Goal: Task Accomplishment & Management: Use online tool/utility

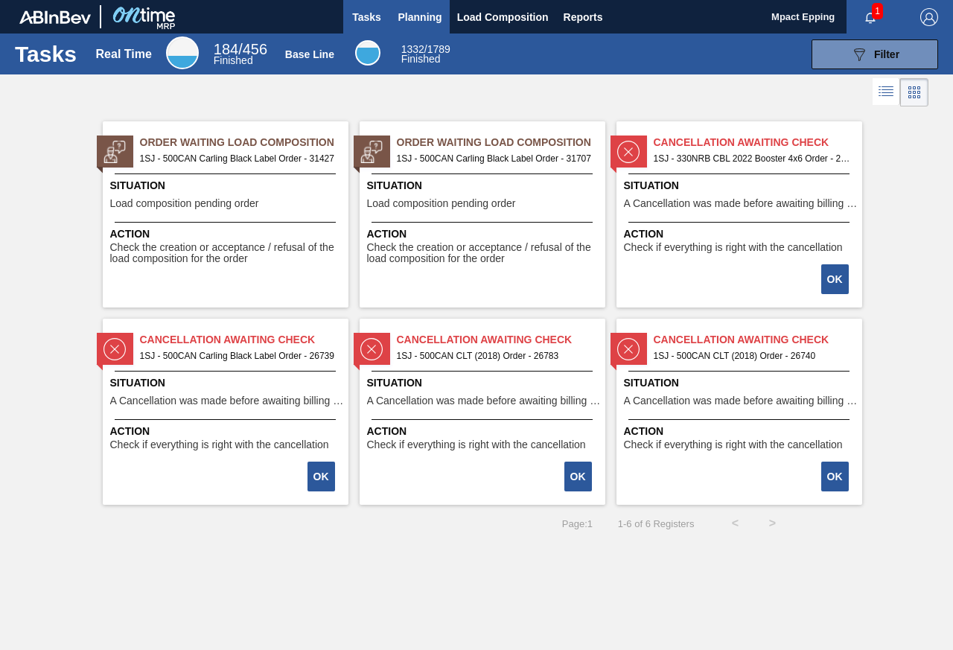
click at [421, 21] on span "Planning" at bounding box center [420, 17] width 44 height 18
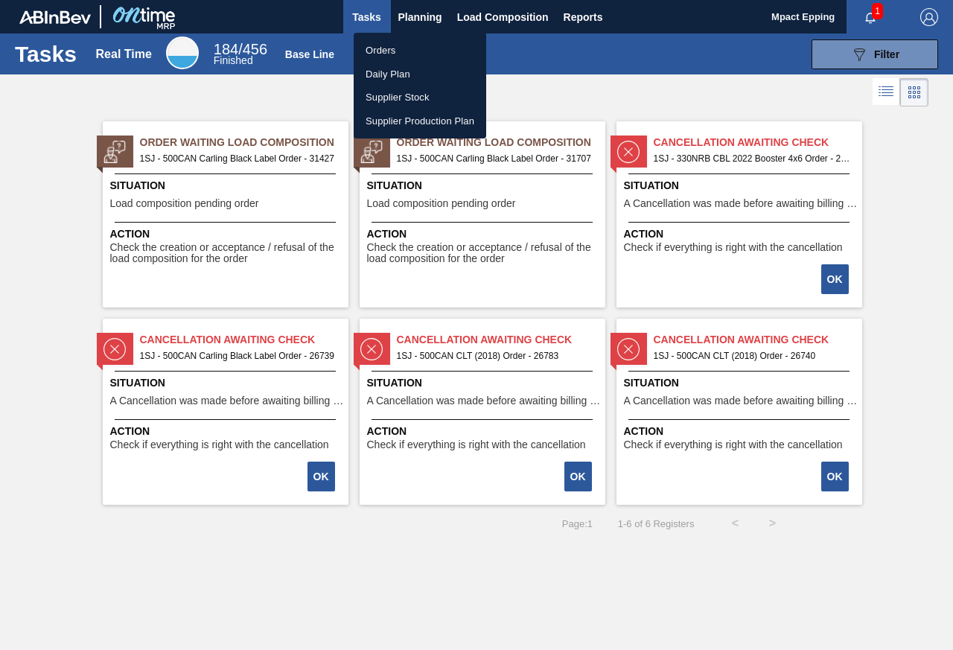
click at [406, 49] on li "Orders" at bounding box center [420, 51] width 132 height 24
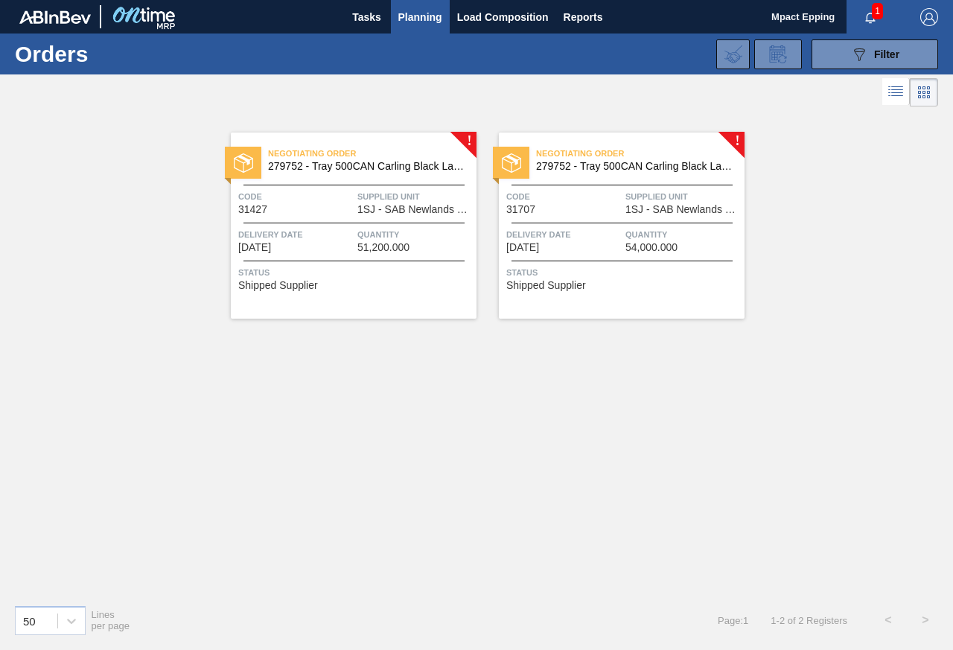
click at [377, 244] on span "51,200.000" at bounding box center [383, 247] width 52 height 11
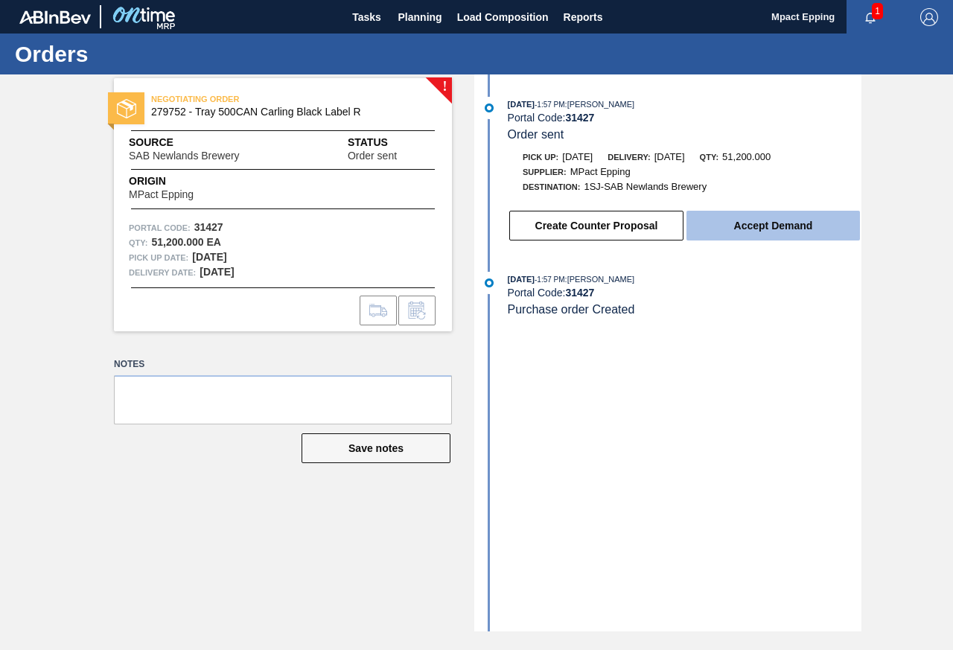
click at [777, 227] on button "Accept Demand" at bounding box center [772, 226] width 173 height 30
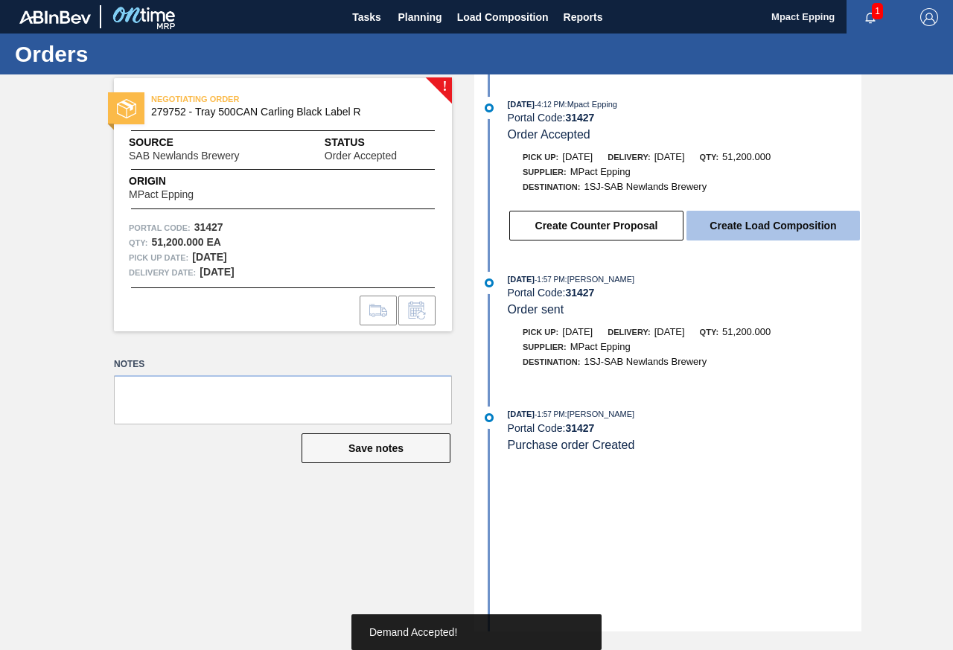
click at [766, 221] on button "Create Load Composition" at bounding box center [772, 226] width 173 height 30
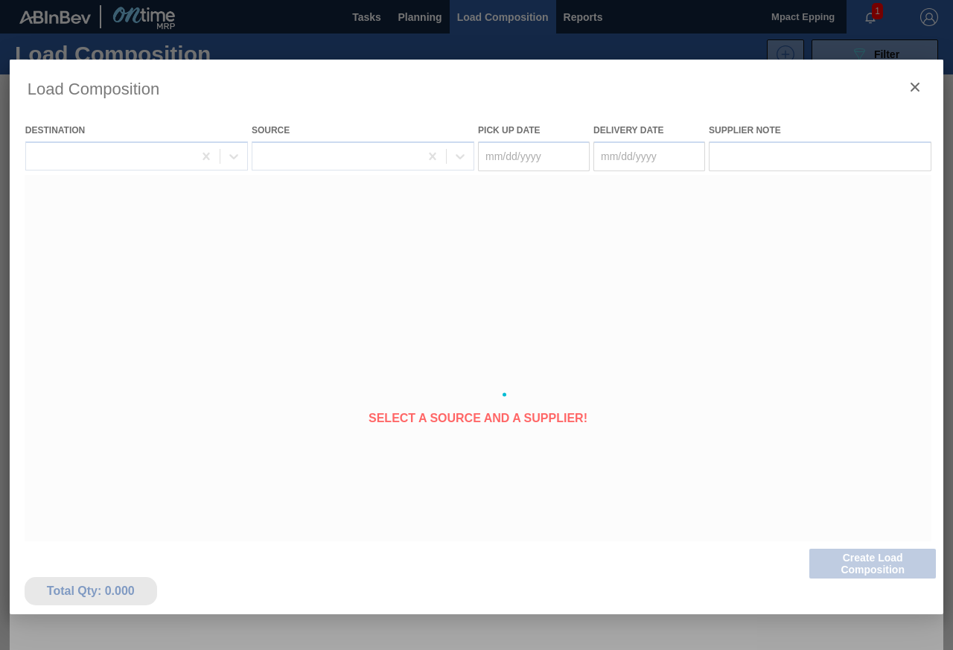
type Date "[DATE]"
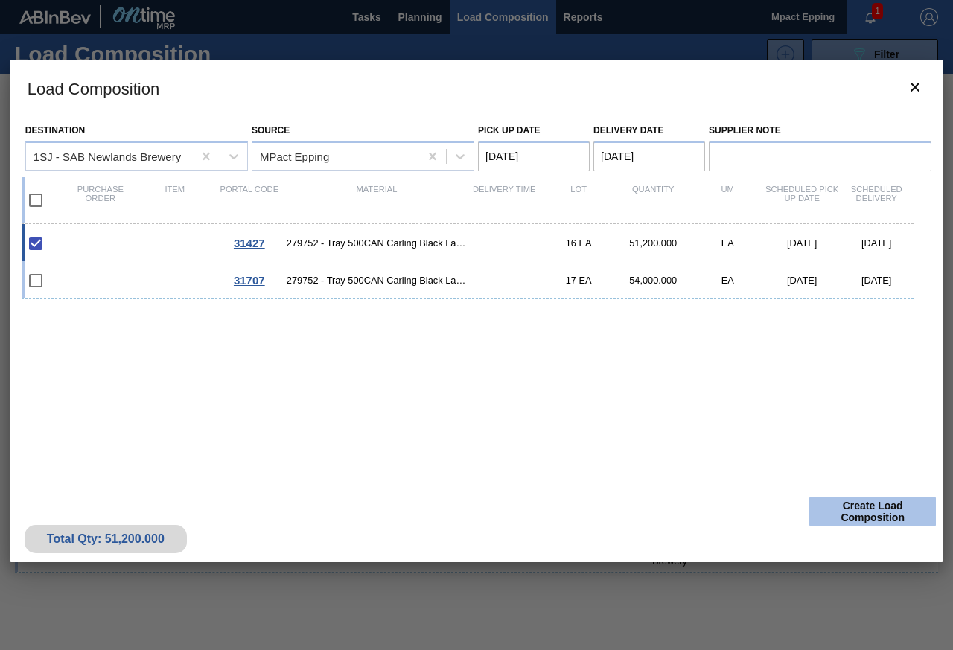
click at [852, 509] on button "Create Load Composition" at bounding box center [872, 511] width 127 height 30
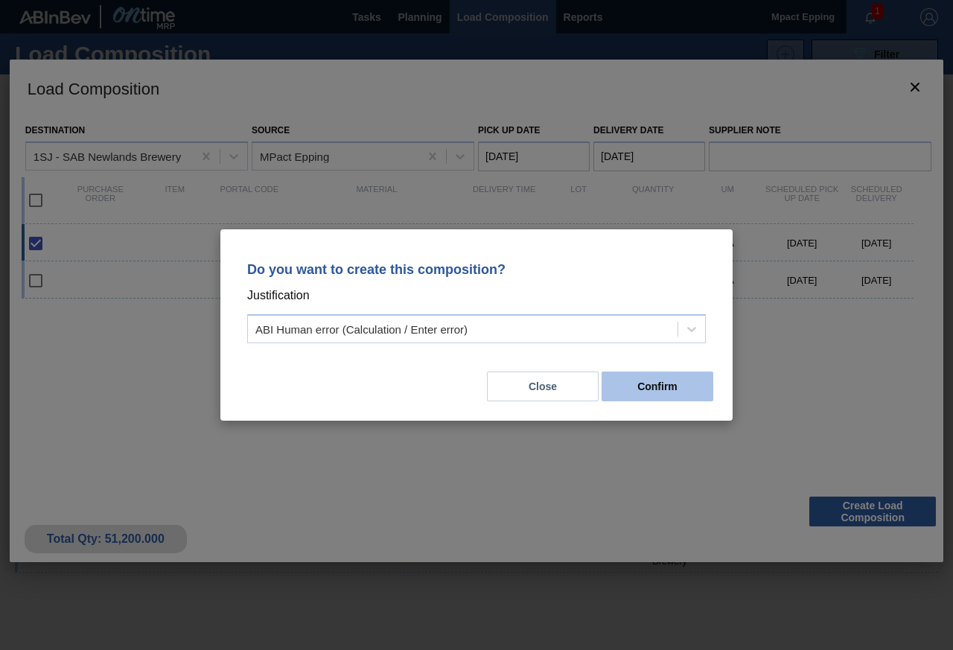
click at [642, 387] on button "Confirm" at bounding box center [657, 386] width 112 height 30
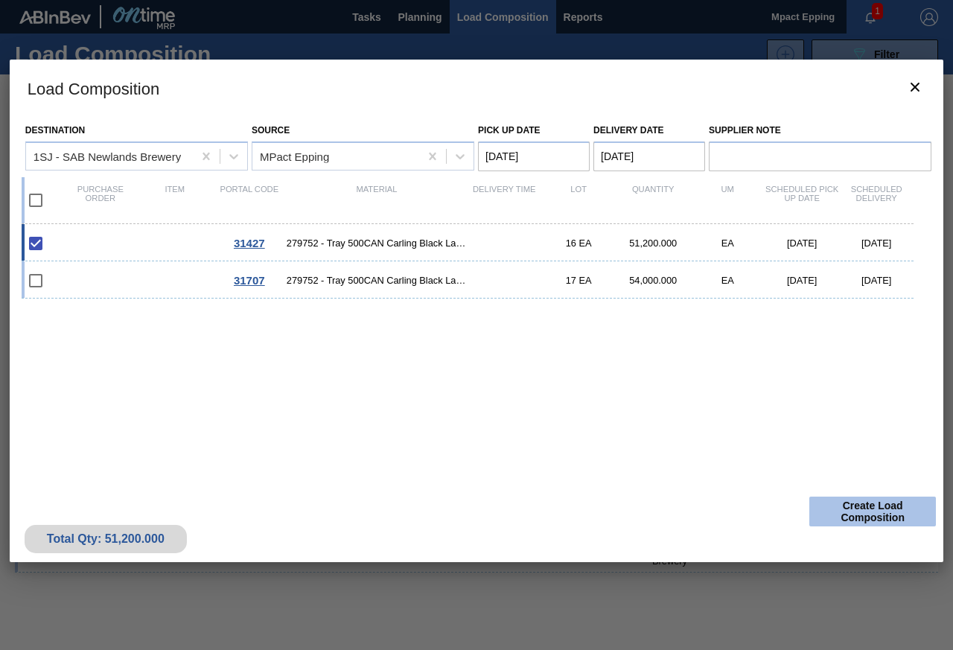
click at [871, 508] on button "Create Load Composition" at bounding box center [872, 511] width 127 height 30
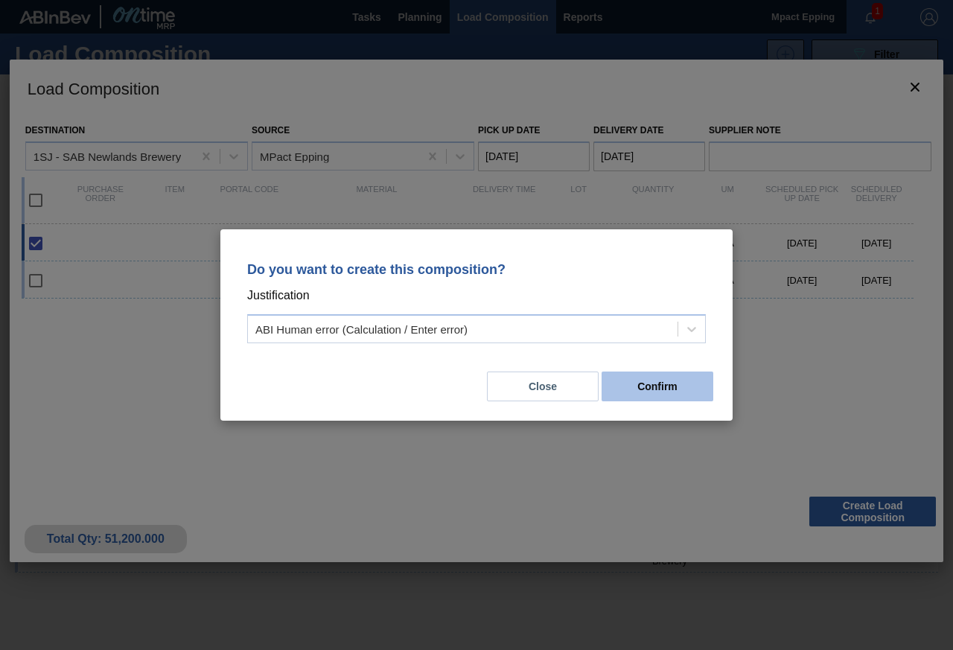
click at [636, 379] on button "Confirm" at bounding box center [657, 386] width 112 height 30
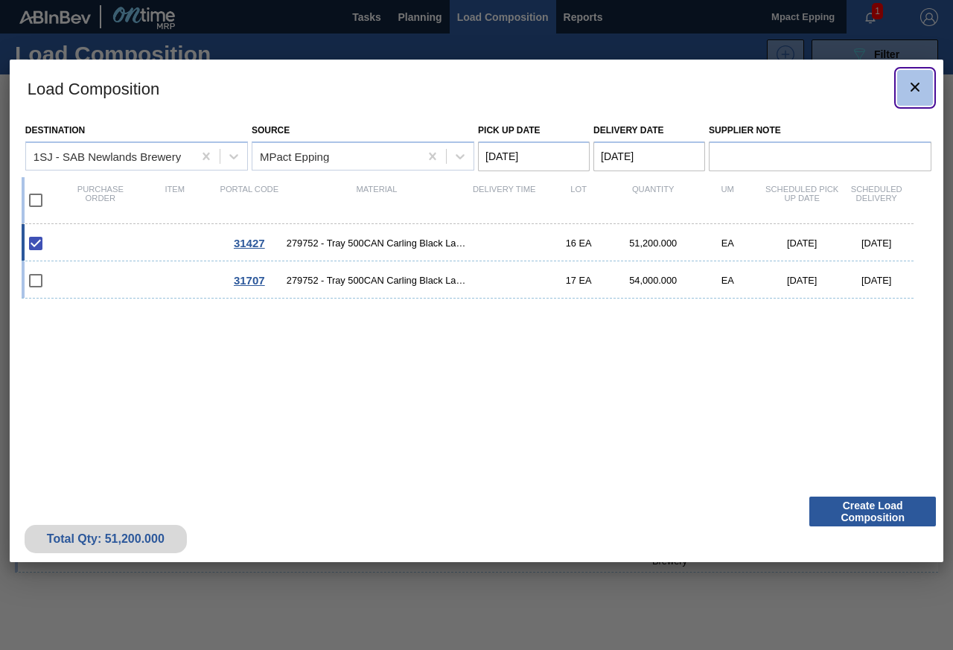
click at [917, 83] on icon "botão de ícone" at bounding box center [915, 87] width 18 height 18
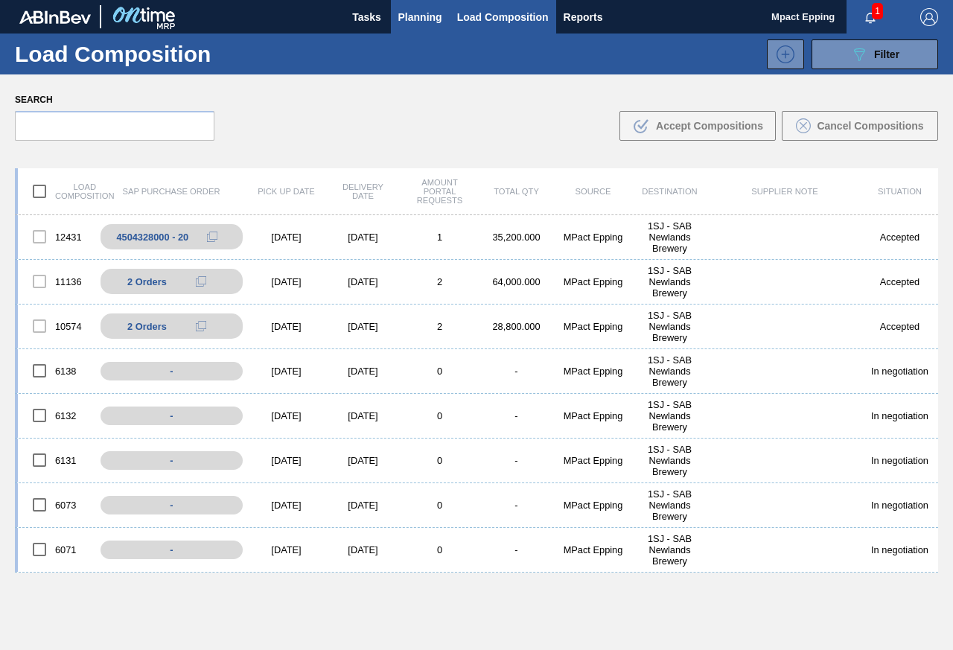
click at [429, 20] on span "Planning" at bounding box center [420, 17] width 44 height 18
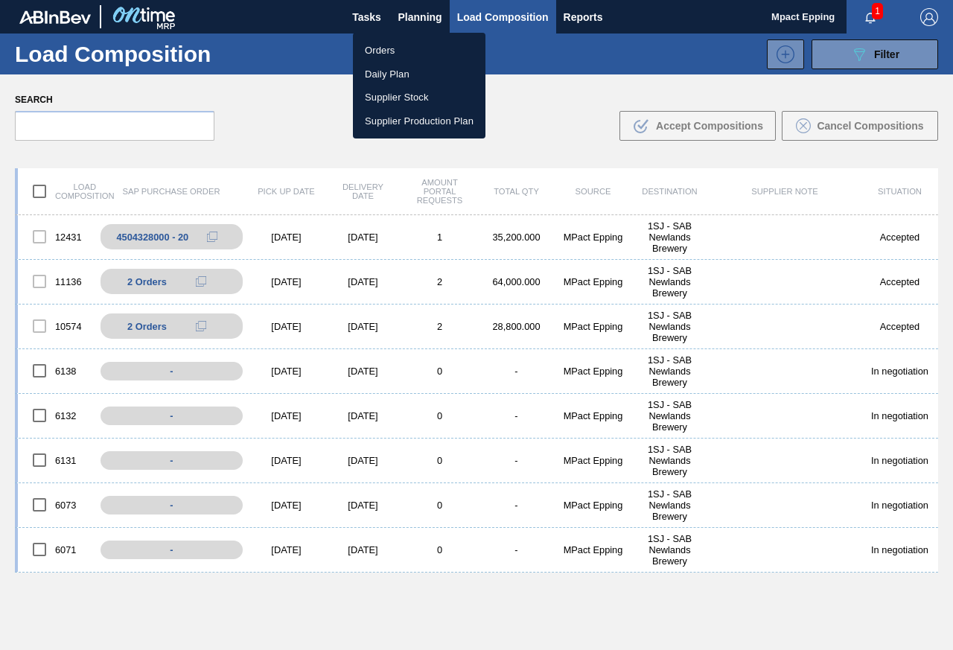
click at [409, 46] on li "Orders" at bounding box center [419, 51] width 132 height 24
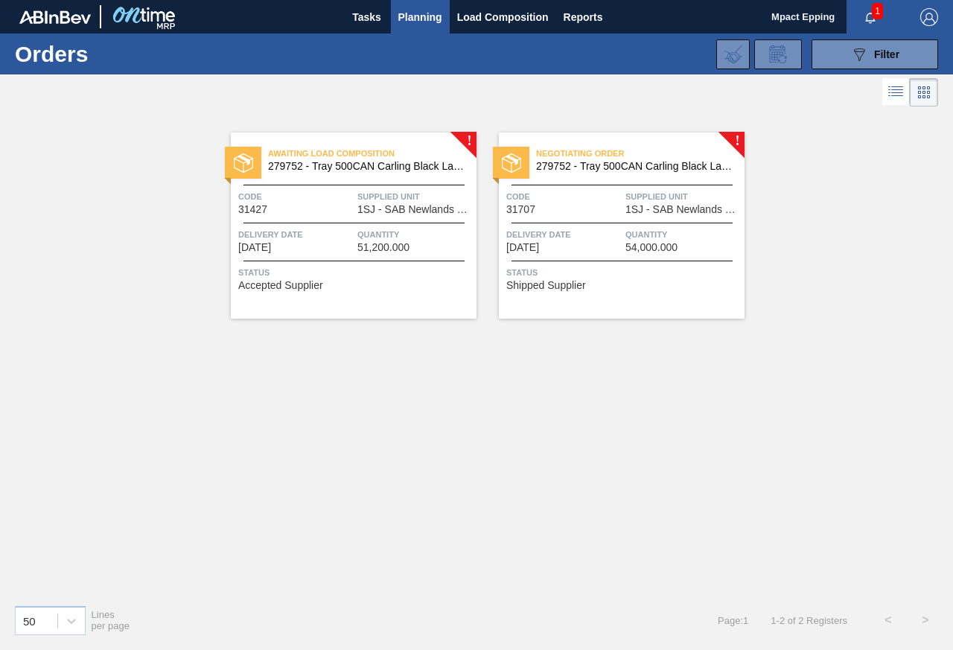
click at [637, 266] on span "Status" at bounding box center [623, 272] width 234 height 15
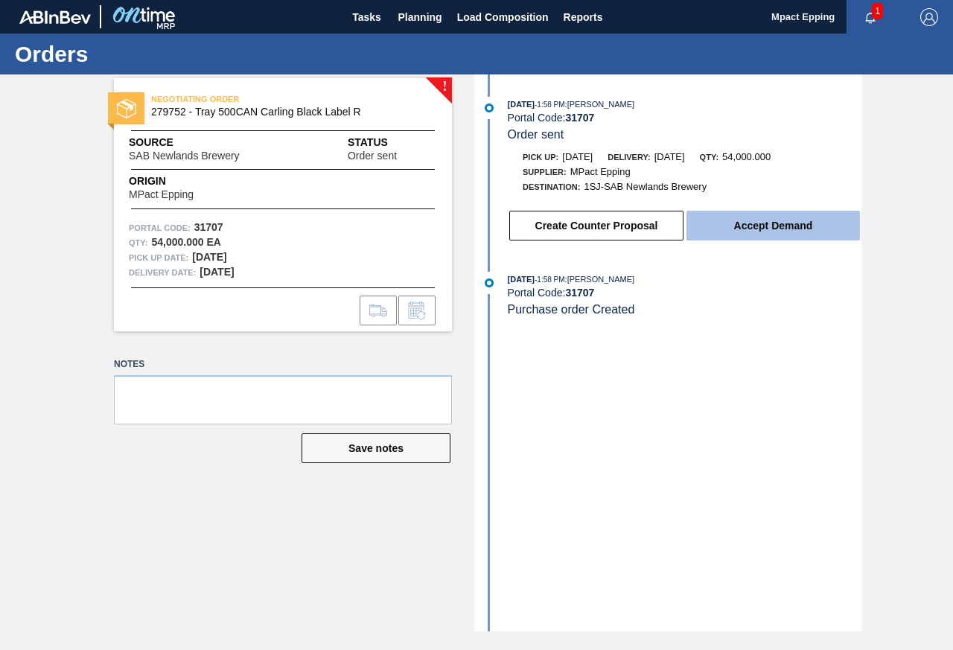
click at [796, 232] on button "Accept Demand" at bounding box center [772, 226] width 173 height 30
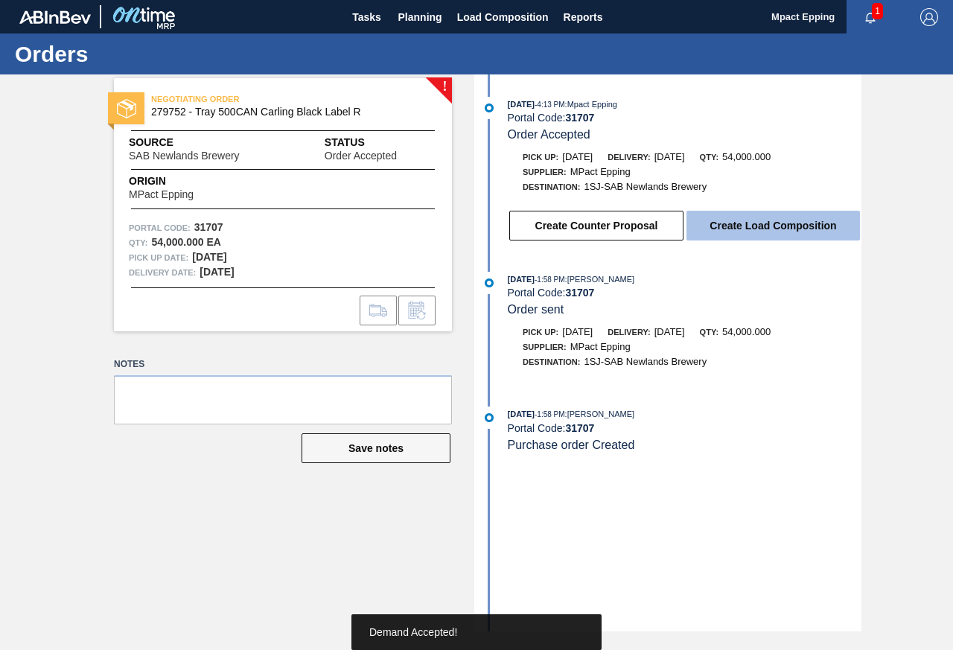
click at [781, 225] on button "Create Load Composition" at bounding box center [772, 226] width 173 height 30
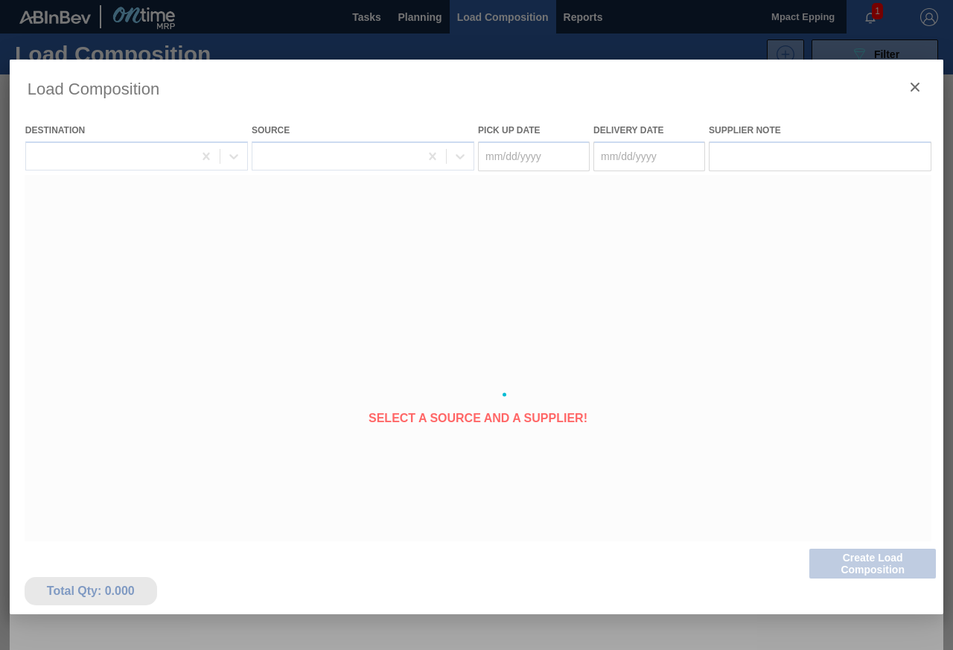
type Date "[DATE]"
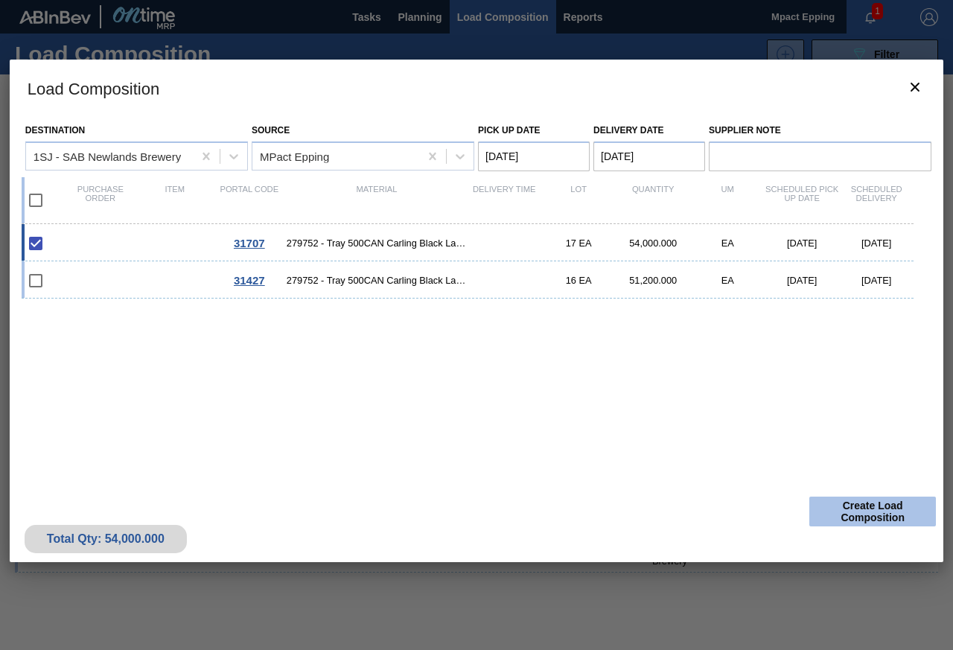
click at [870, 502] on button "Create Load Composition" at bounding box center [872, 511] width 127 height 30
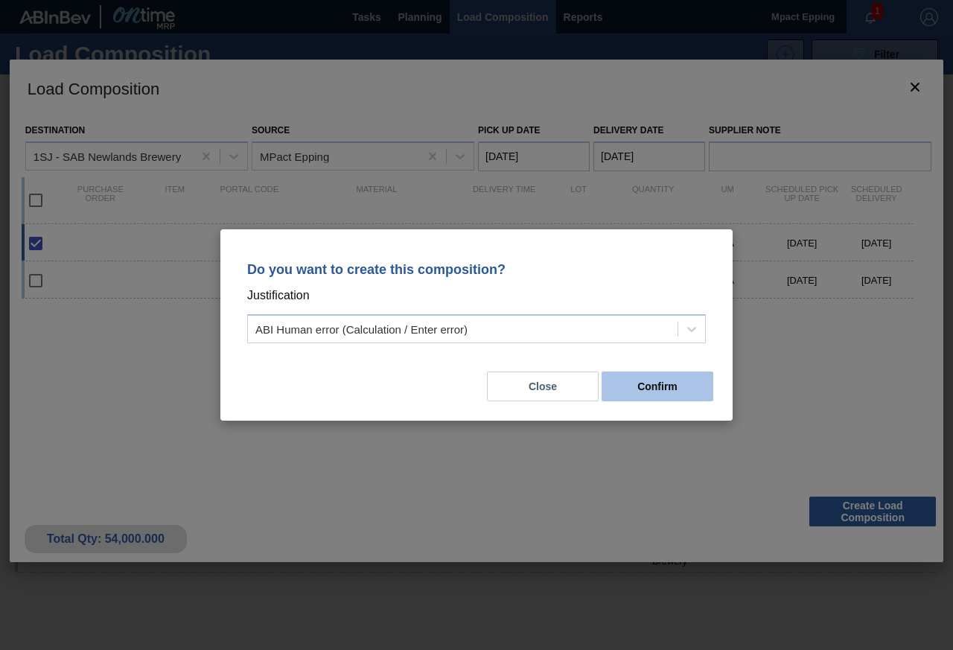
click at [624, 383] on button "Confirm" at bounding box center [657, 386] width 112 height 30
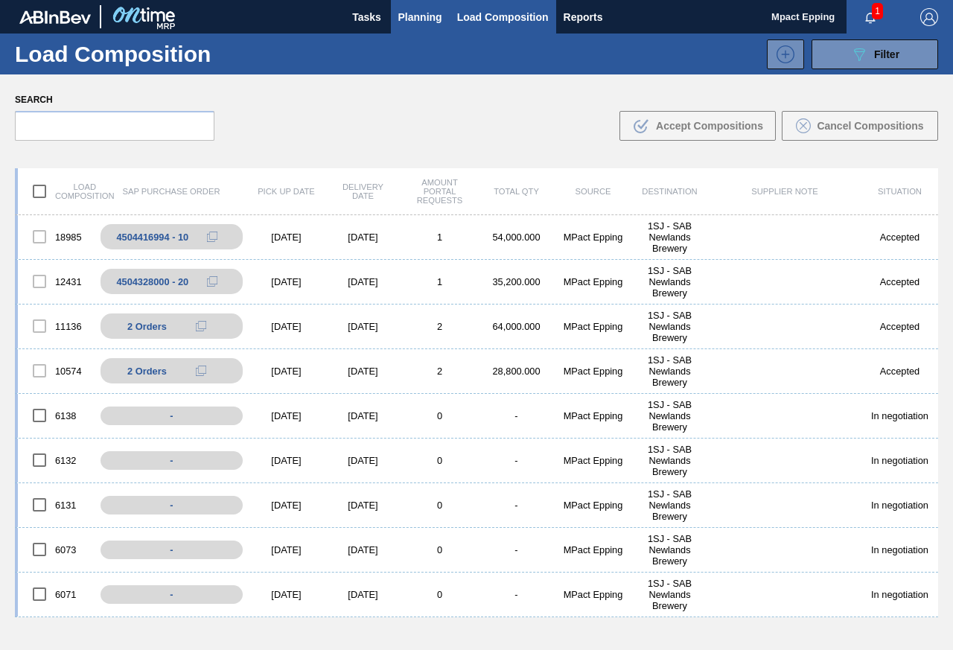
click at [425, 14] on span "Planning" at bounding box center [420, 17] width 44 height 18
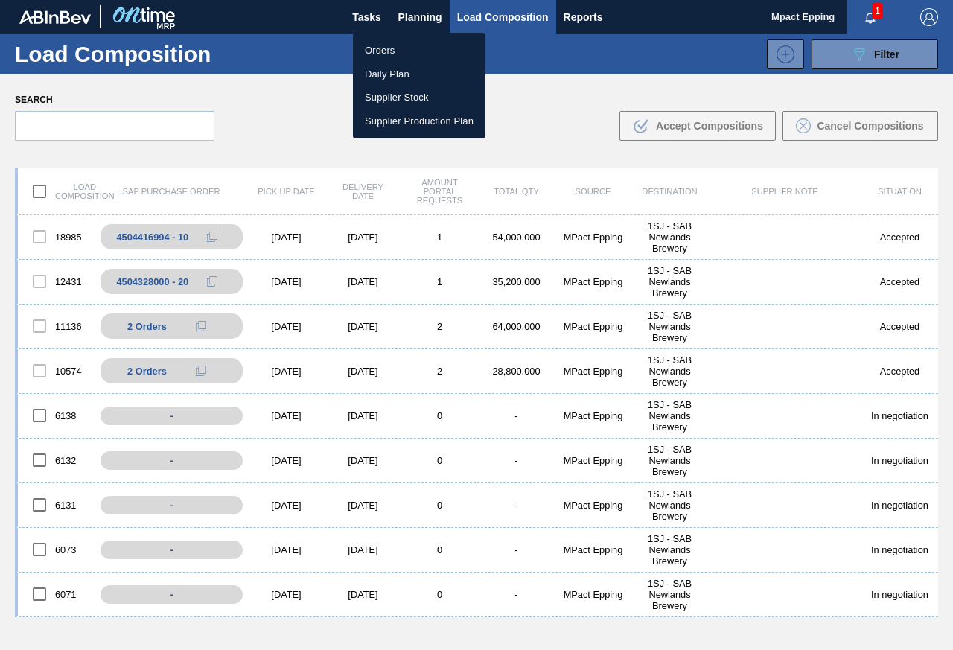
click at [395, 44] on li "Orders" at bounding box center [419, 51] width 132 height 24
